Goal: Information Seeking & Learning: Learn about a topic

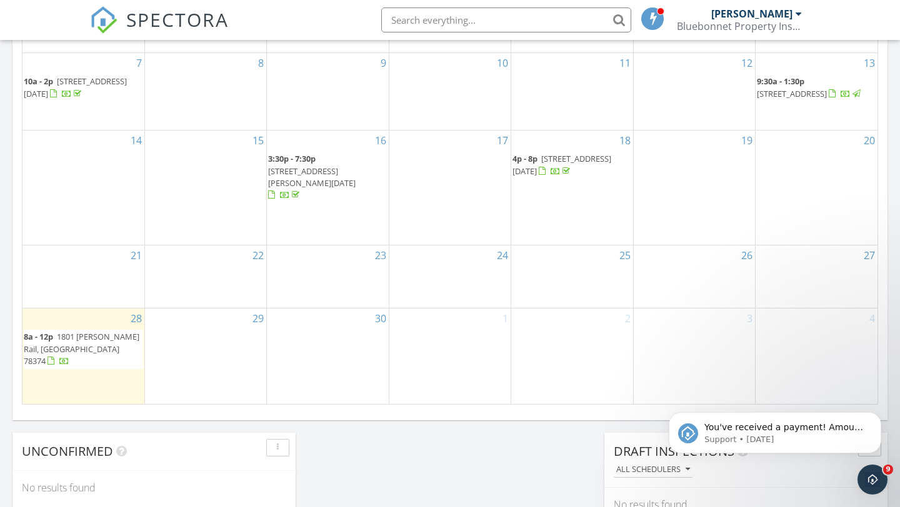
scroll to position [732, 0]
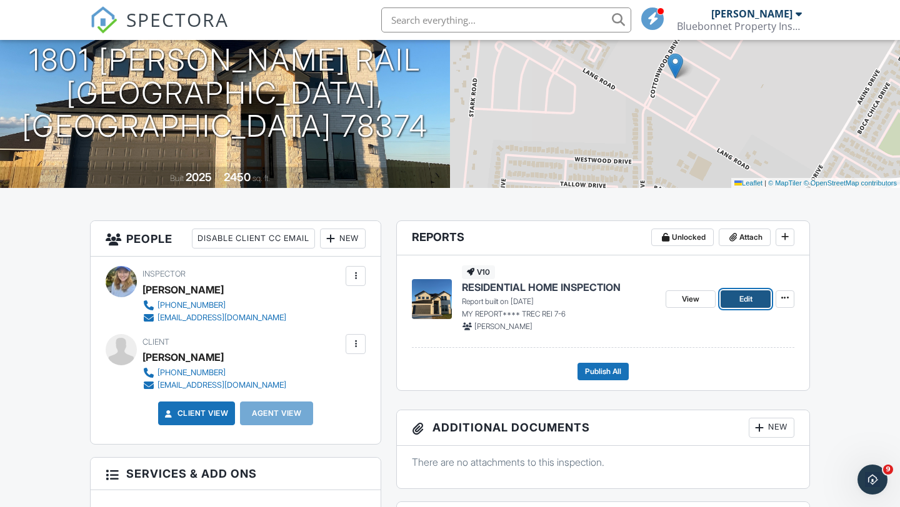
click at [747, 304] on span "Edit" at bounding box center [745, 299] width 13 height 12
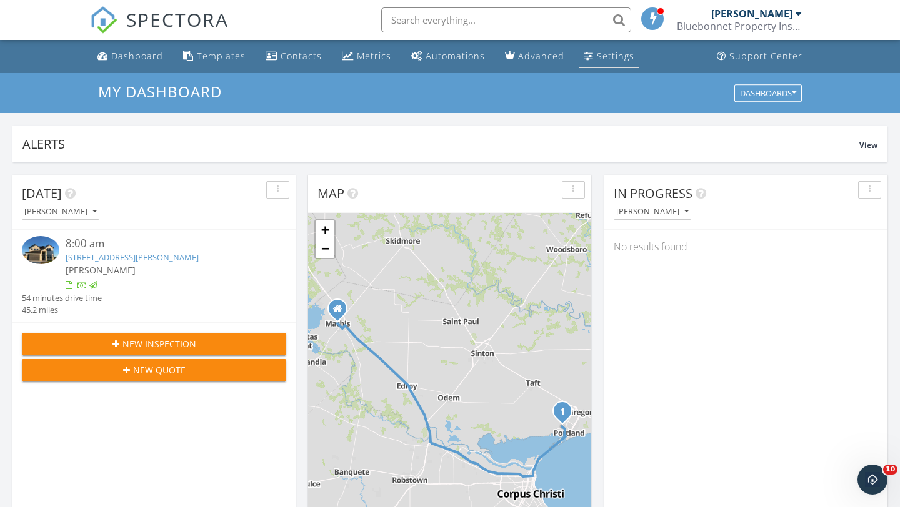
click at [592, 64] on link "Settings" at bounding box center [609, 56] width 60 height 23
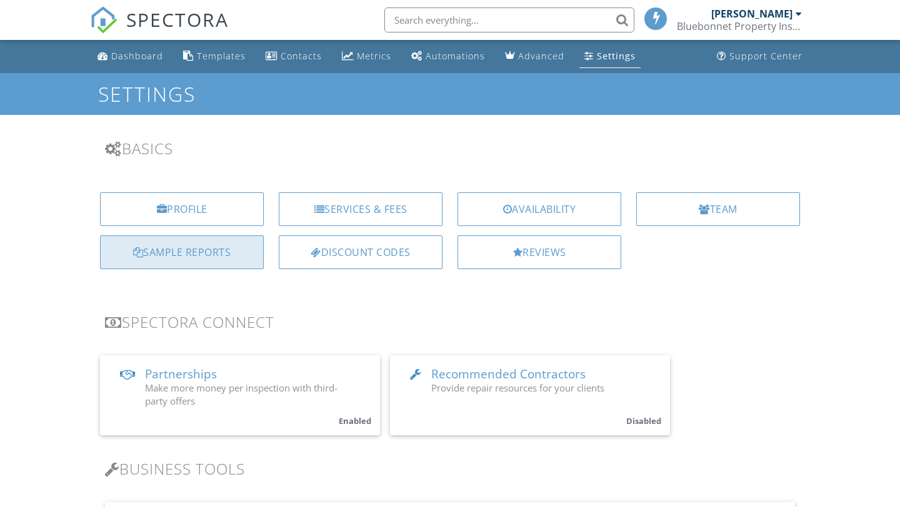
click at [205, 261] on div "Sample Reports" at bounding box center [182, 253] width 164 height 34
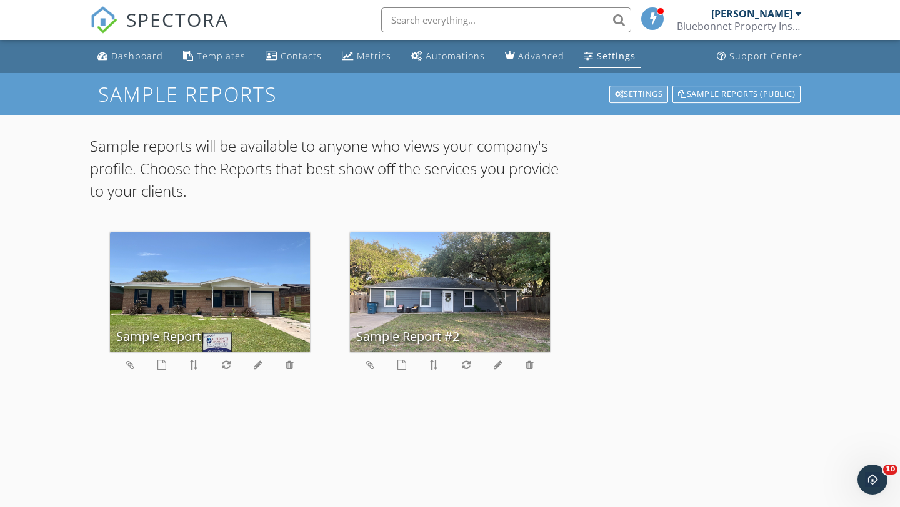
click at [641, 91] on div "Settings" at bounding box center [638, 94] width 59 height 17
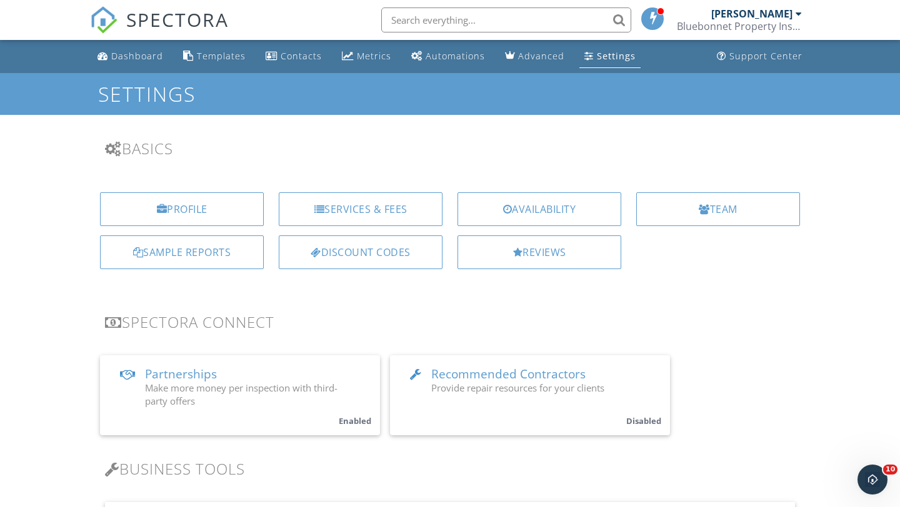
click at [600, 55] on div "Settings" at bounding box center [616, 56] width 39 height 12
click at [225, 239] on div "Sample Reports" at bounding box center [182, 253] width 164 height 34
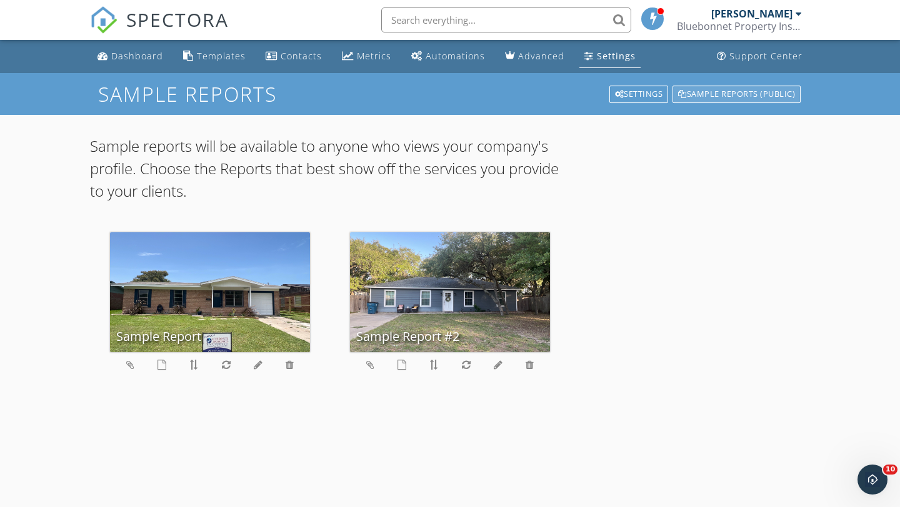
click at [770, 89] on div "Sample Reports (public)" at bounding box center [736, 94] width 128 height 17
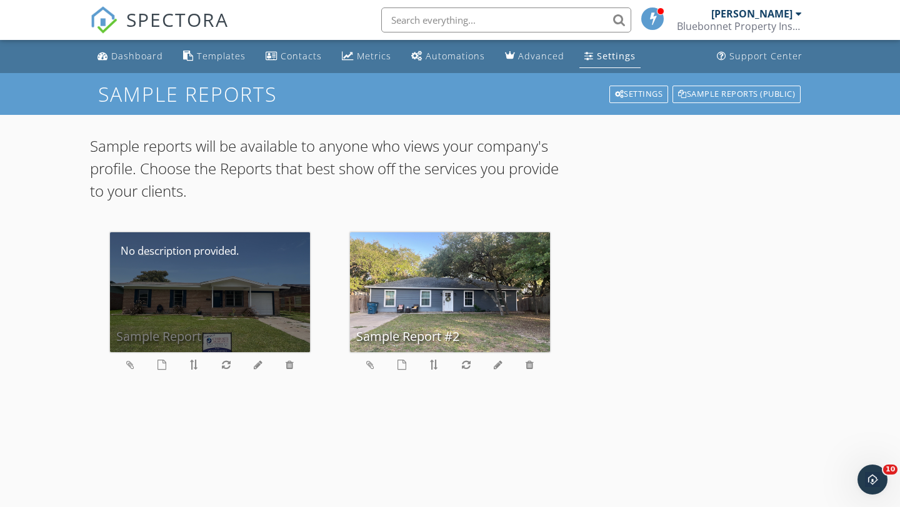
click at [188, 293] on div "Sample Report" at bounding box center [210, 292] width 200 height 120
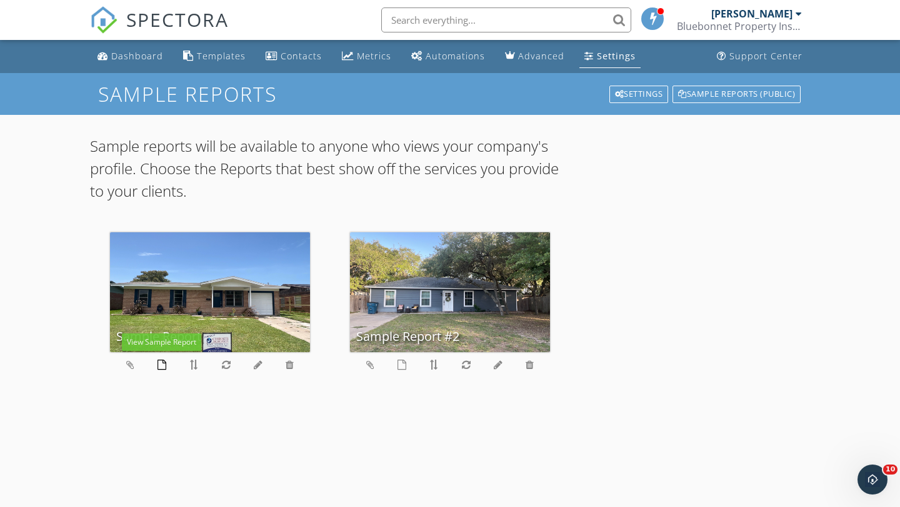
click at [164, 367] on icon at bounding box center [161, 365] width 9 height 10
click at [289, 367] on icon at bounding box center [289, 365] width 8 height 10
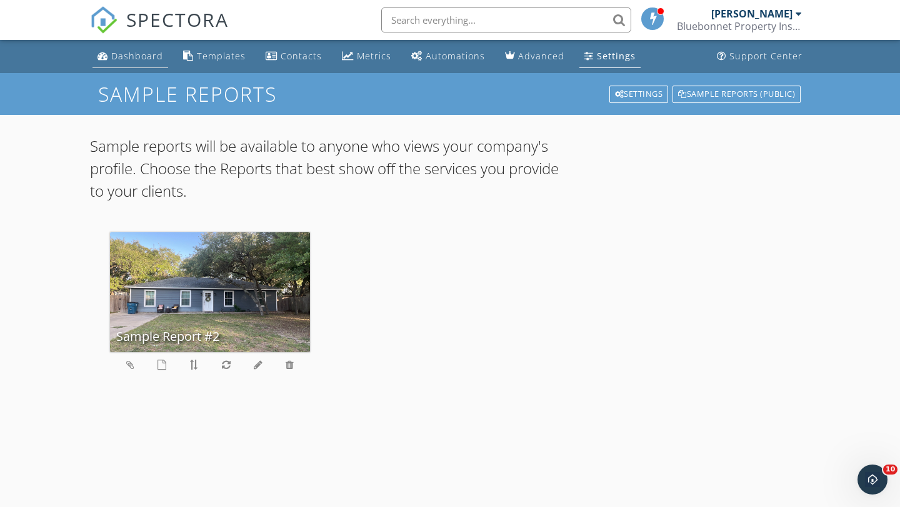
click at [122, 54] on div "Dashboard" at bounding box center [137, 56] width 52 height 12
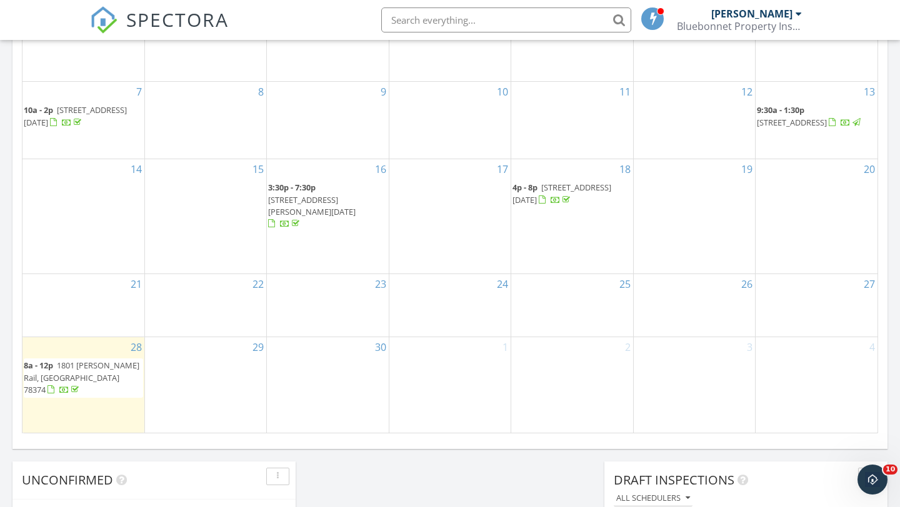
scroll to position [715, 0]
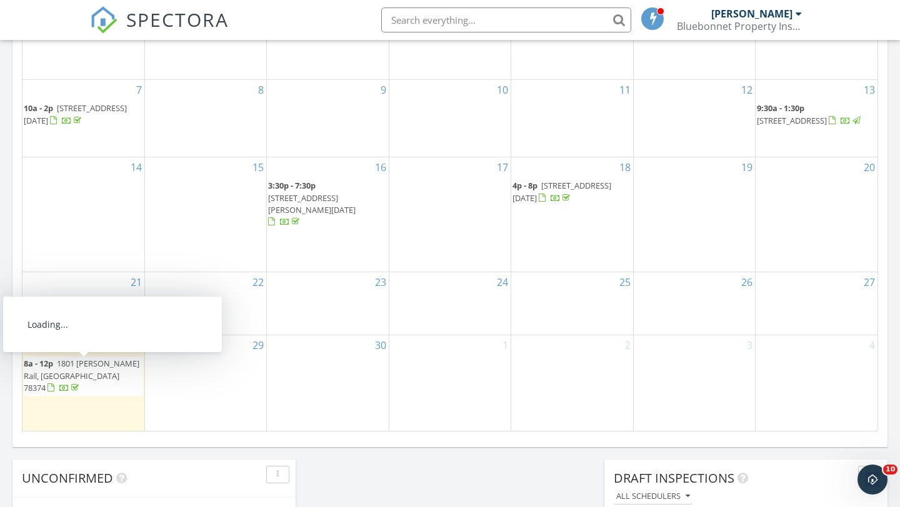
click at [69, 377] on span "1801 [PERSON_NAME] Rail, [GEOGRAPHIC_DATA] 78374" at bounding box center [82, 375] width 116 height 35
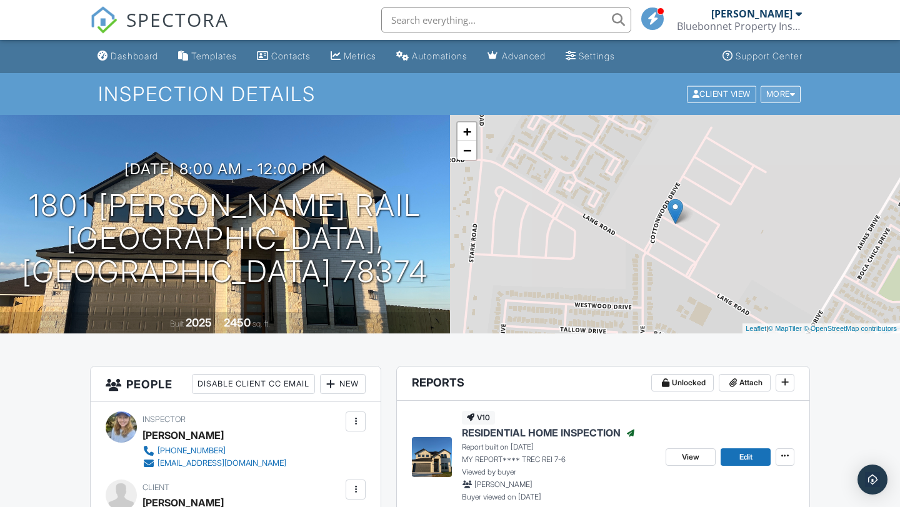
click at [778, 95] on div "More" at bounding box center [780, 94] width 41 height 17
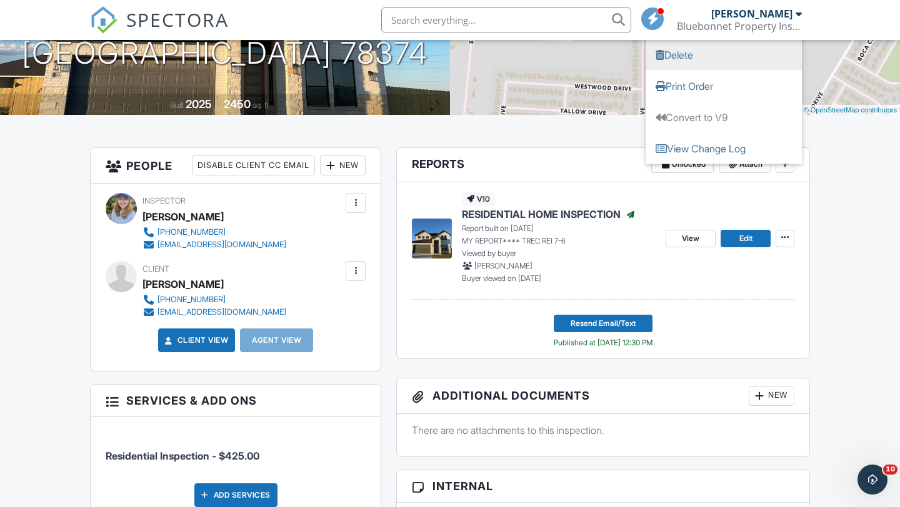
scroll to position [227, 0]
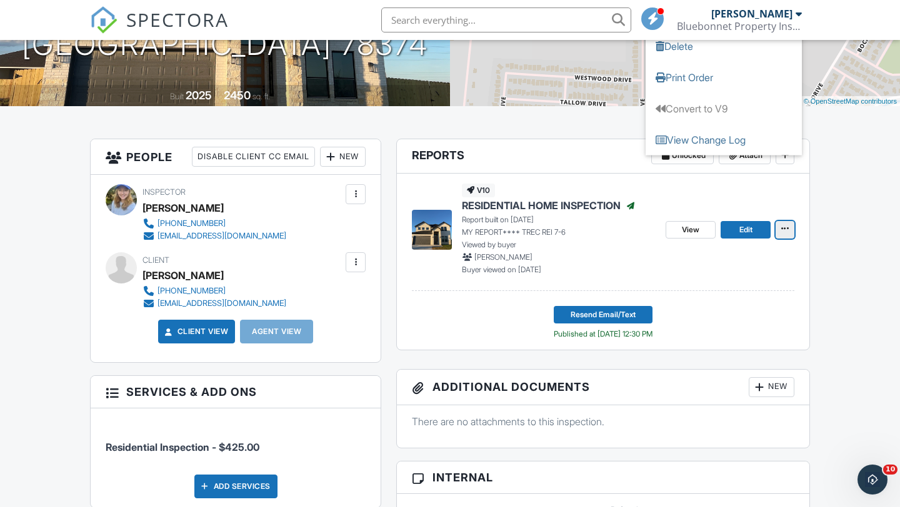
click at [783, 232] on icon at bounding box center [784, 228] width 7 height 9
click at [781, 234] on span at bounding box center [784, 228] width 12 height 12
click at [682, 227] on span "View" at bounding box center [690, 230] width 17 height 12
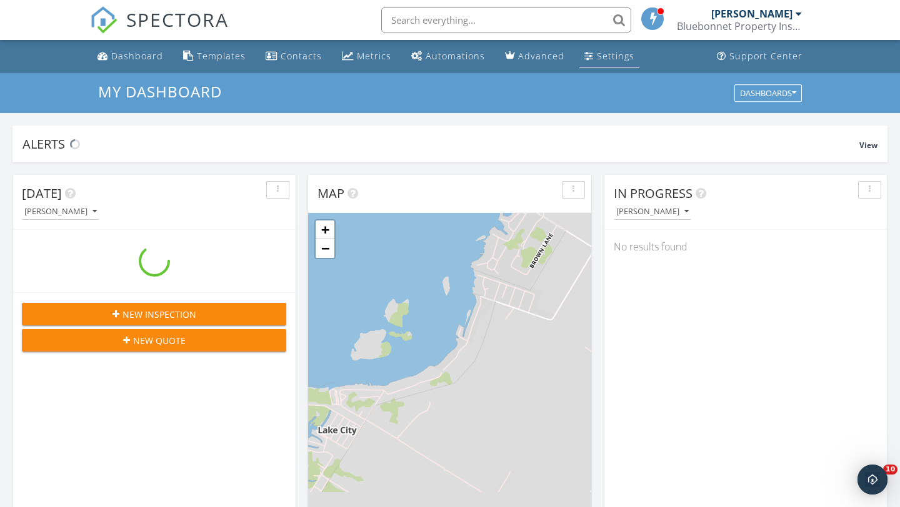
click at [597, 56] on div "Settings" at bounding box center [615, 56] width 37 height 12
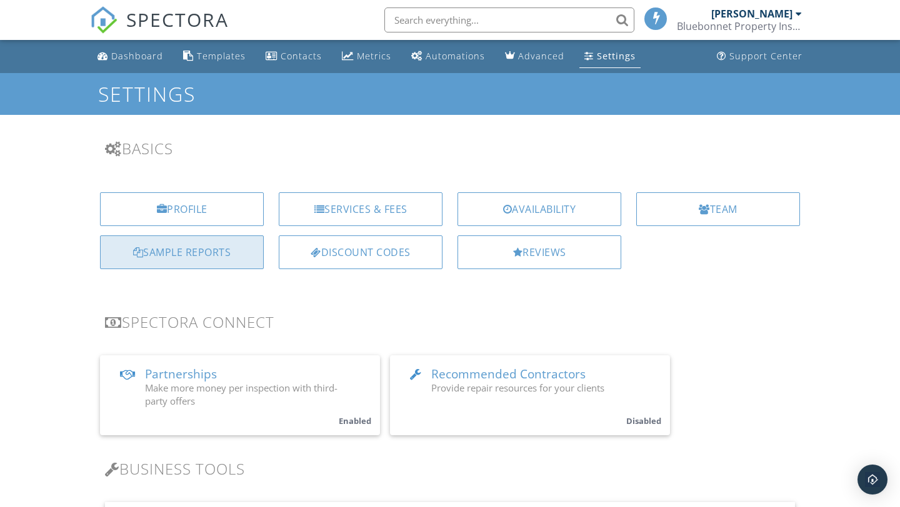
click at [172, 246] on div "Sample Reports" at bounding box center [182, 253] width 164 height 34
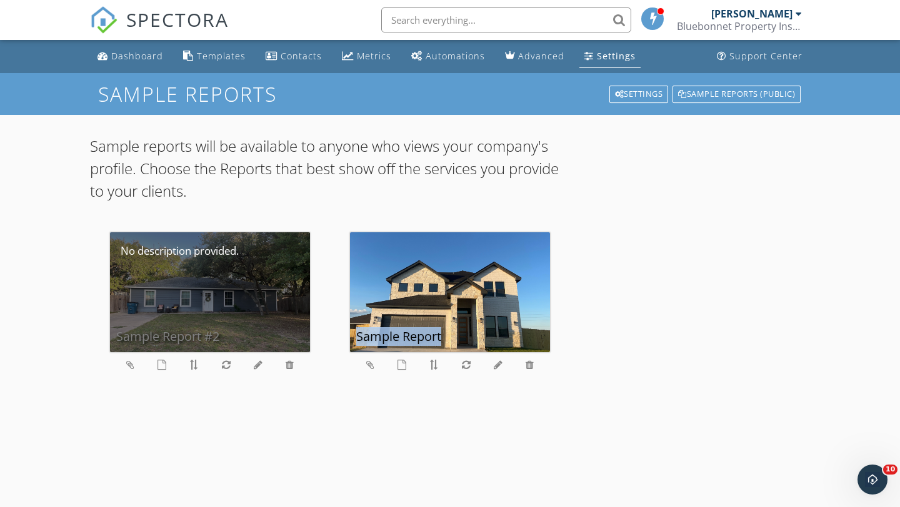
drag, startPoint x: 409, startPoint y: 299, endPoint x: 193, endPoint y: 295, distance: 215.6
click at [193, 295] on div "Sample Report #2 Sample Report" at bounding box center [450, 307] width 720 height 190
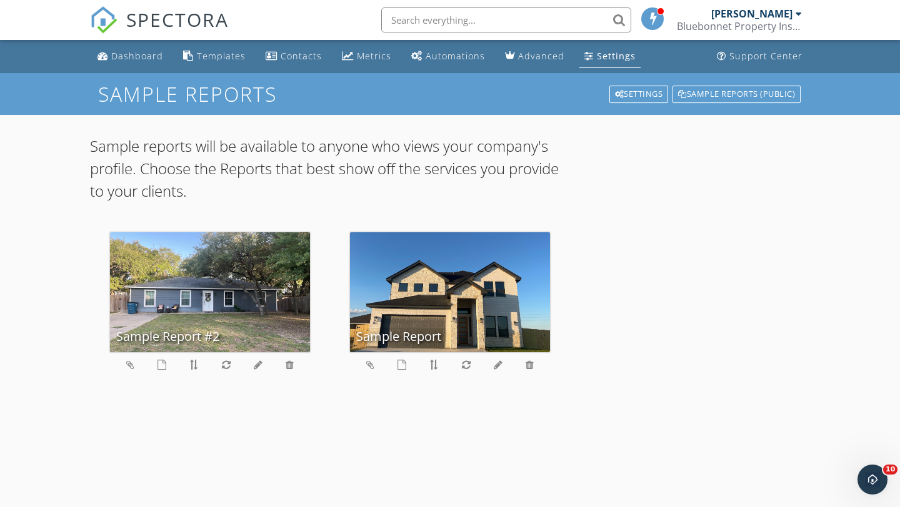
click at [252, 413] on div "Sample reports will be available to anyone who views your company's profile. Ch…" at bounding box center [450, 268] width 720 height 307
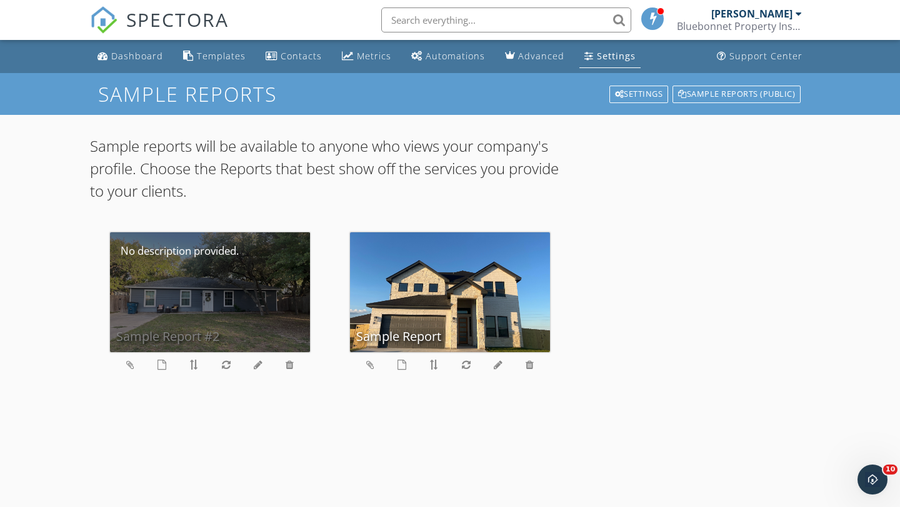
click at [215, 273] on div "Sample Report #2" at bounding box center [210, 292] width 200 height 120
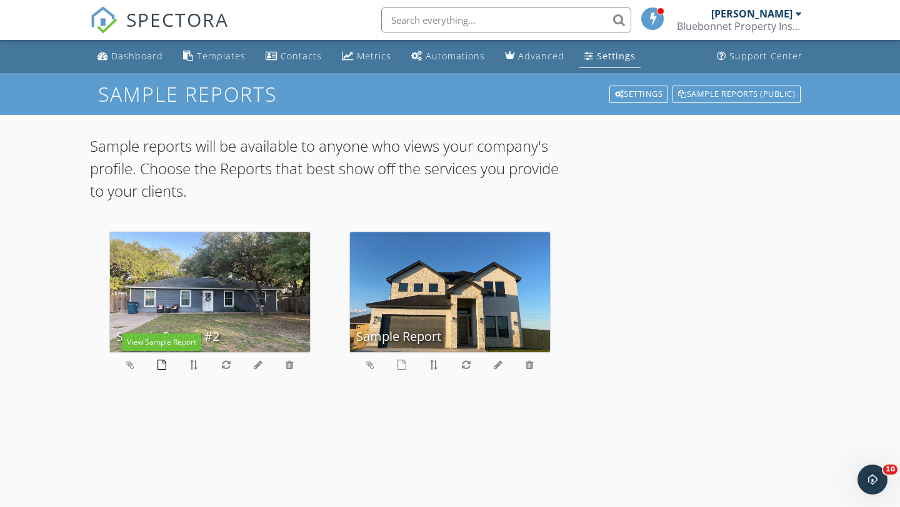
click at [162, 363] on icon at bounding box center [161, 365] width 9 height 10
click at [286, 369] on icon at bounding box center [289, 365] width 8 height 10
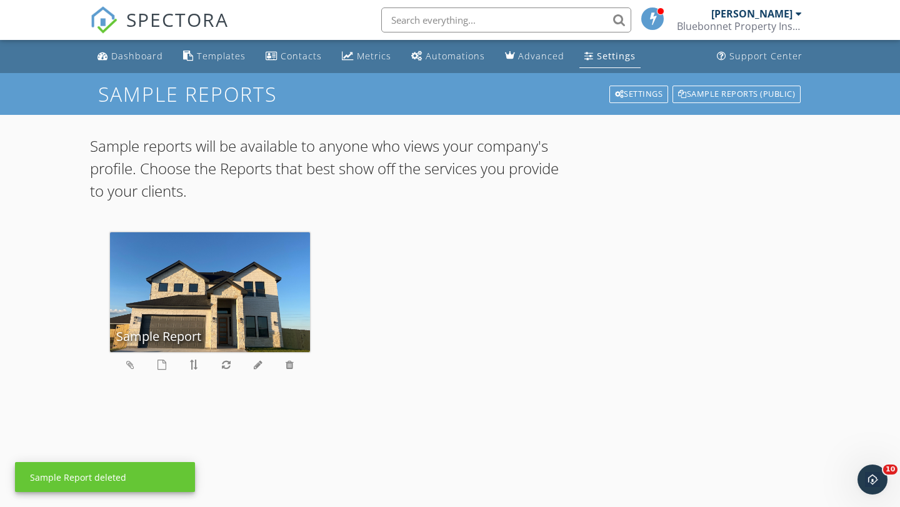
click at [444, 244] on div "Sample Report" at bounding box center [450, 307] width 720 height 190
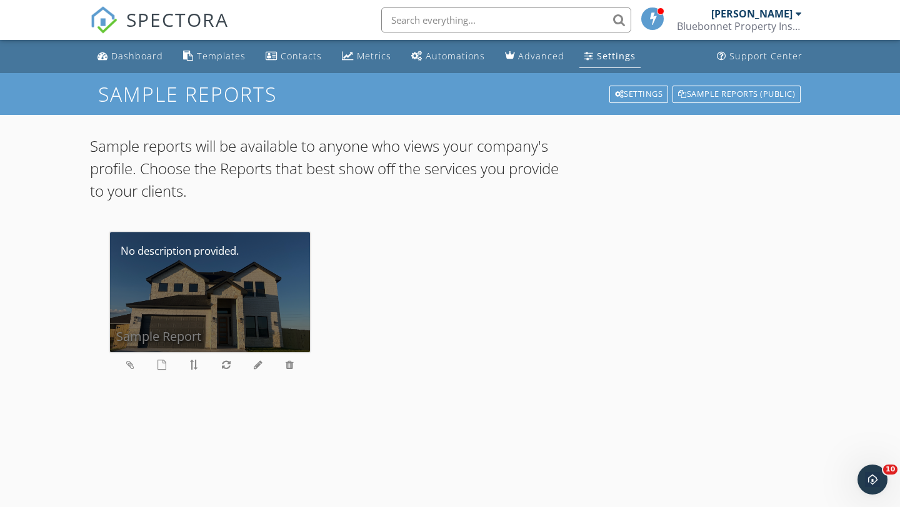
click at [257, 300] on div "Sample Report" at bounding box center [210, 292] width 200 height 120
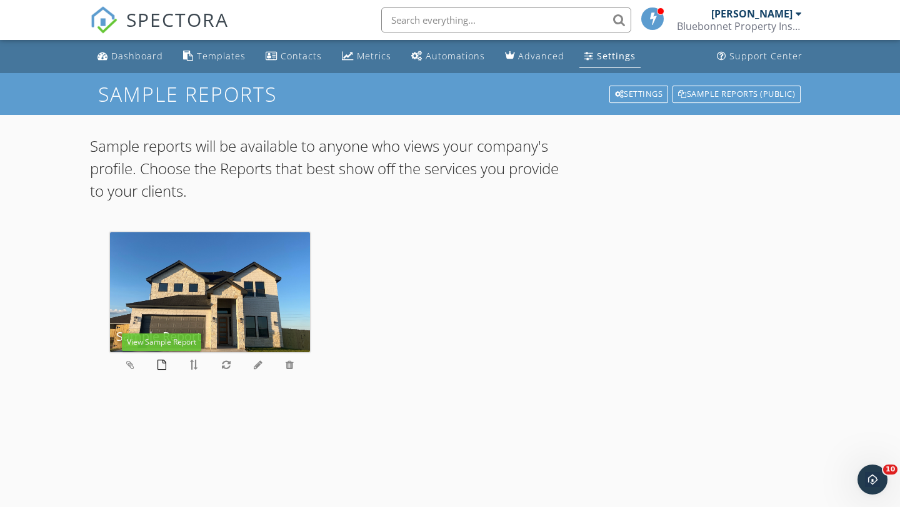
click at [158, 369] on icon at bounding box center [161, 365] width 9 height 10
click at [110, 67] on link "Dashboard" at bounding box center [130, 56] width 76 height 23
